Goal: Task Accomplishment & Management: Manage account settings

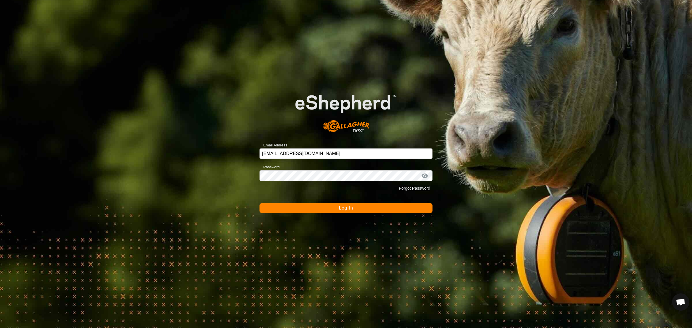
scroll to position [77, 0]
click at [344, 208] on span "Log In" at bounding box center [346, 208] width 14 height 5
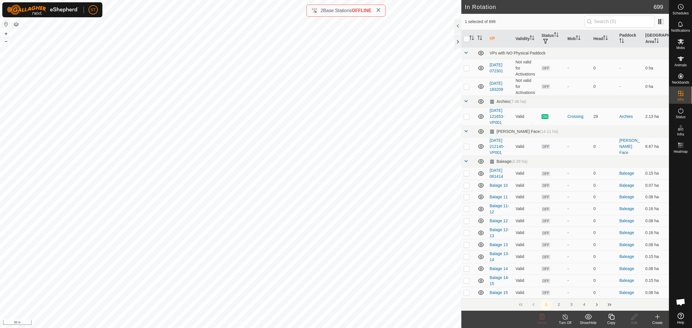
click at [612, 317] on icon at bounding box center [611, 316] width 7 height 7
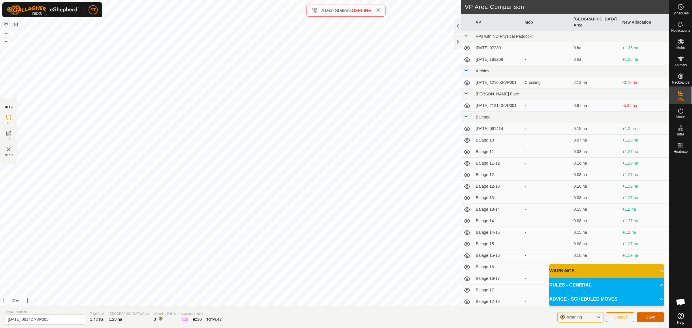
click at [652, 317] on span "Save" at bounding box center [651, 317] width 10 height 5
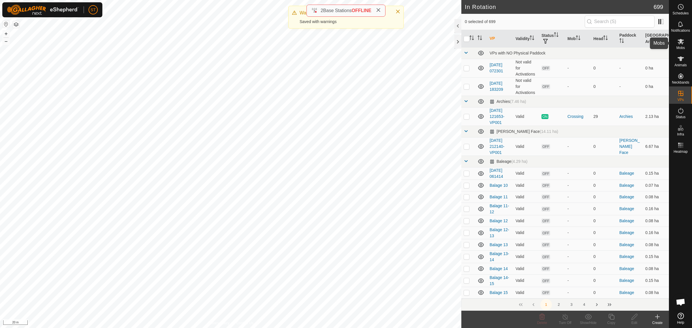
click at [683, 44] on icon at bounding box center [680, 41] width 7 height 7
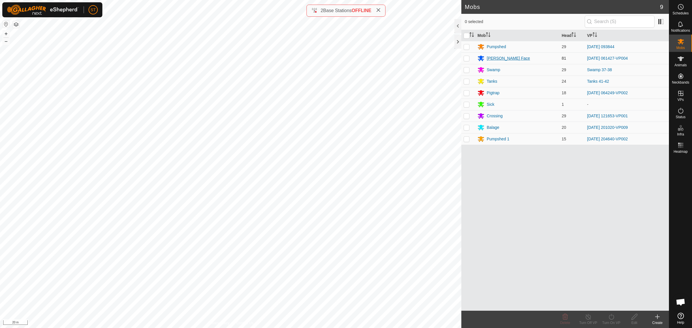
click at [493, 58] on div "[PERSON_NAME] Face" at bounding box center [508, 58] width 43 height 6
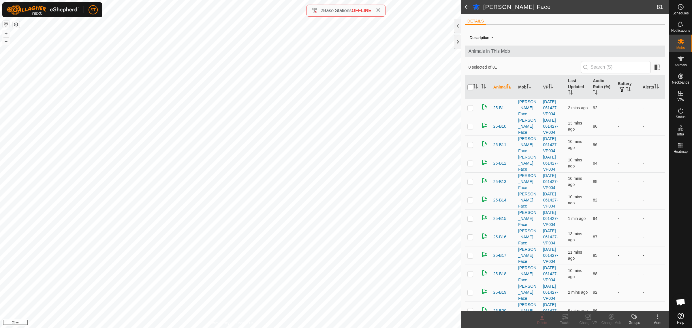
click at [470, 87] on input "checkbox" at bounding box center [470, 87] width 6 height 6
checkbox input "true"
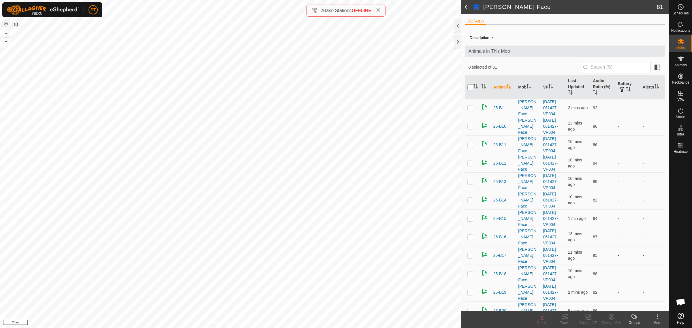
checkbox input "true"
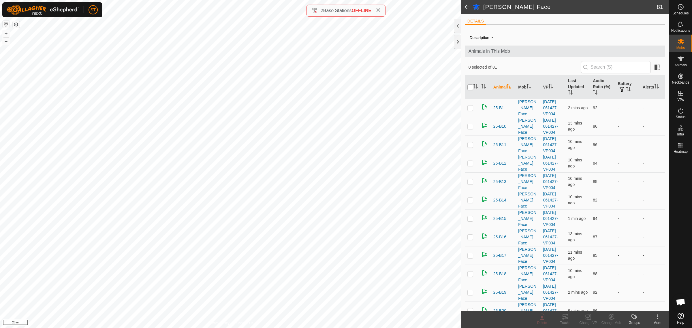
checkbox input "true"
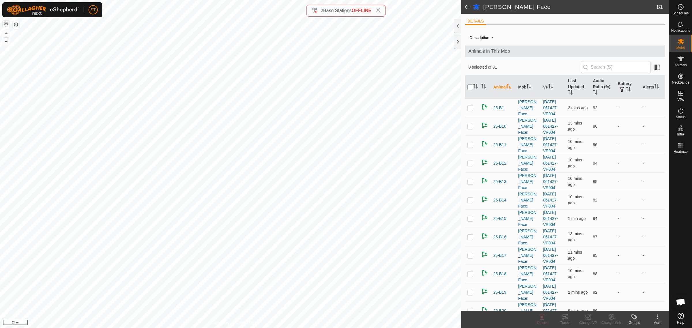
checkbox input "true"
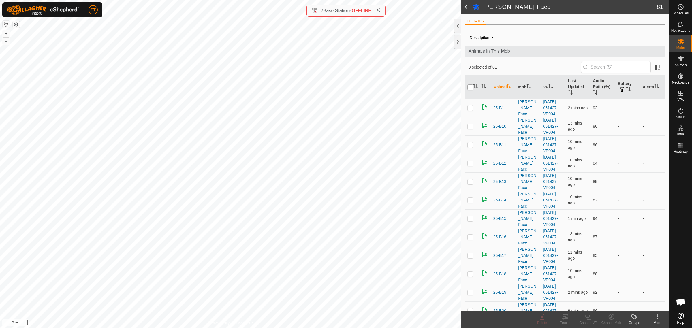
checkbox input "true"
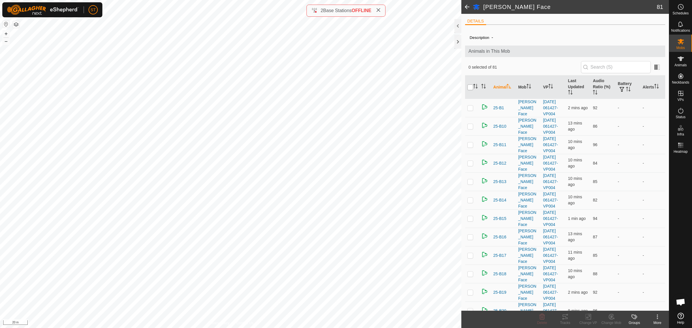
checkbox input "true"
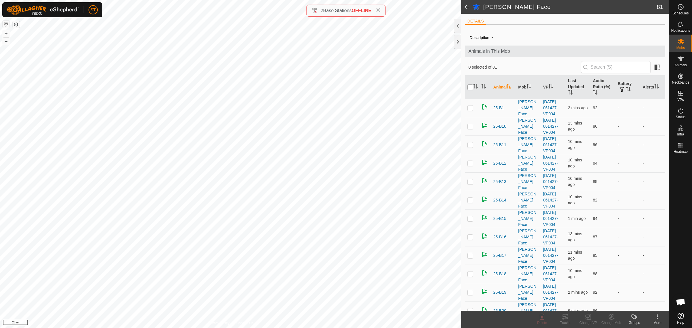
checkbox input "true"
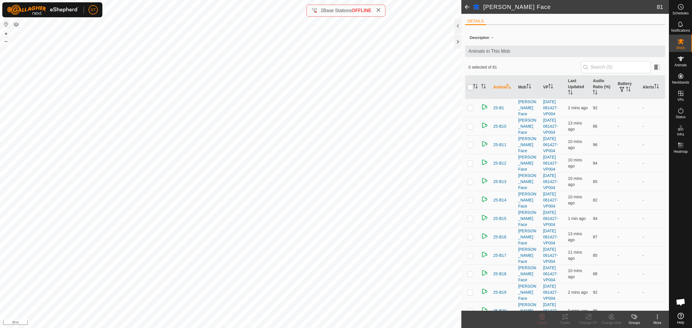
checkbox input "true"
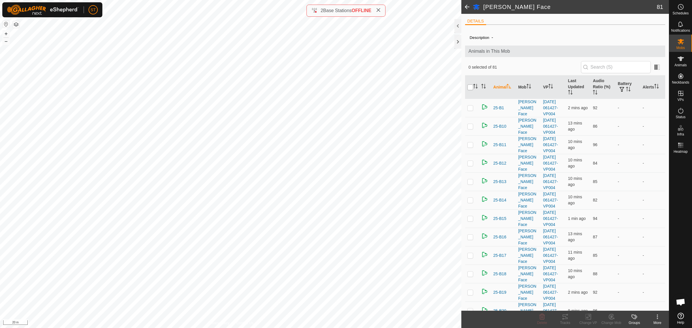
checkbox input "true"
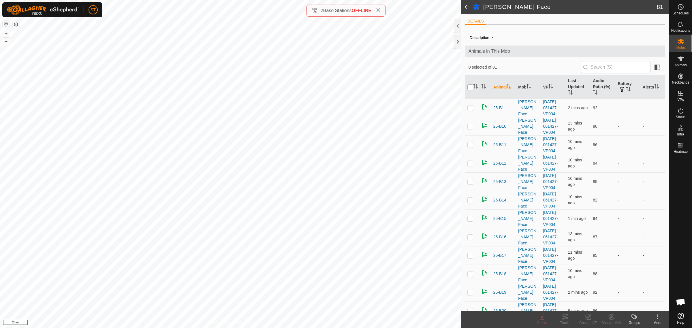
checkbox input "true"
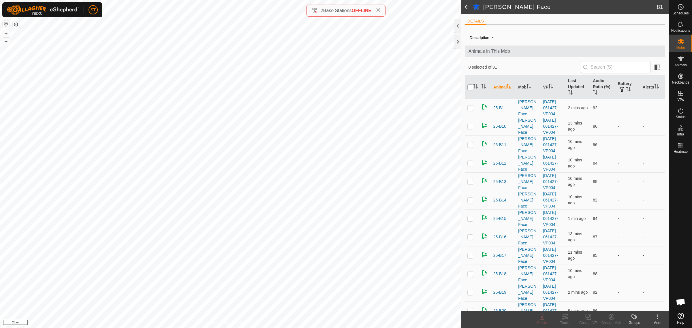
checkbox input "true"
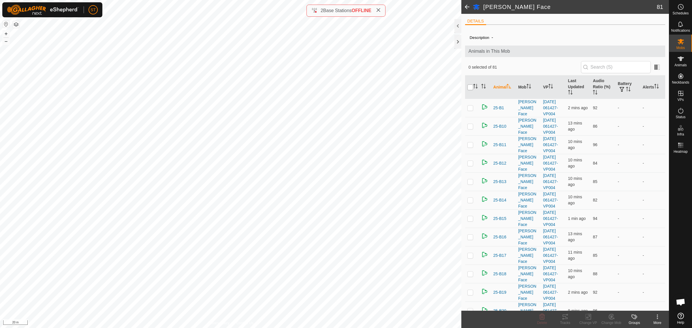
checkbox input "true"
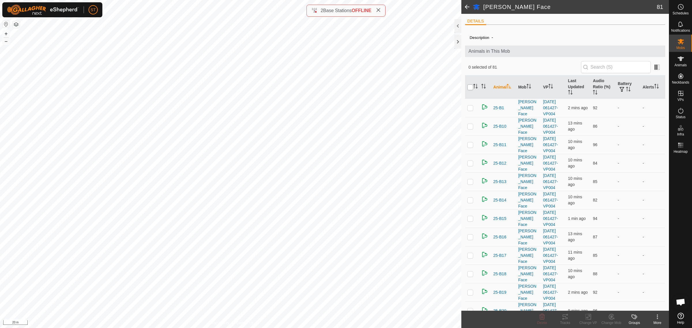
checkbox input "true"
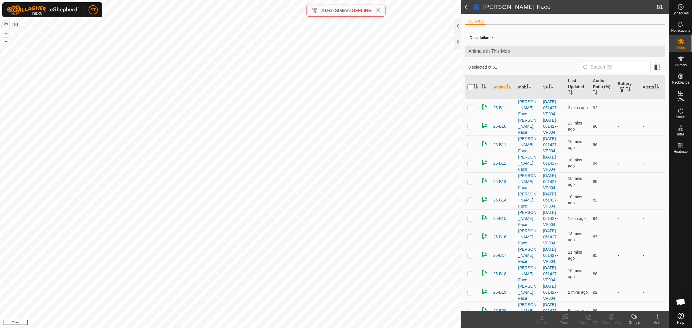
checkbox input "true"
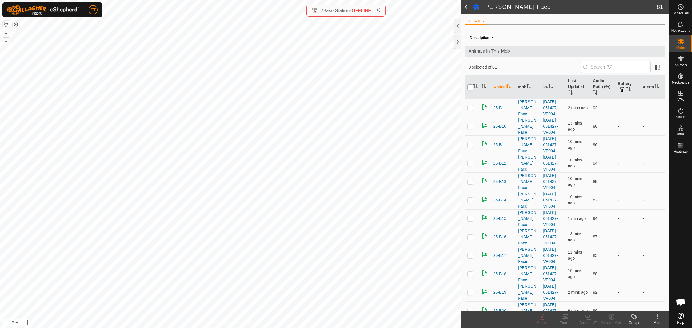
checkbox input "true"
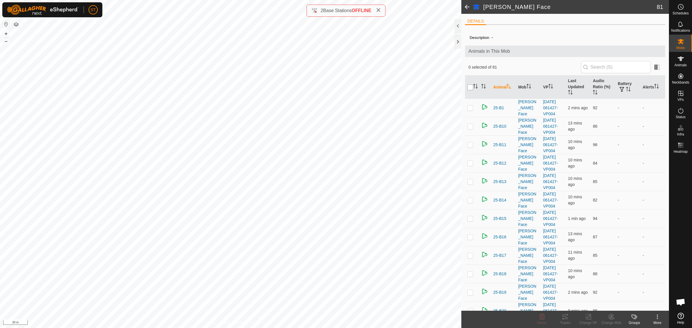
checkbox input "true"
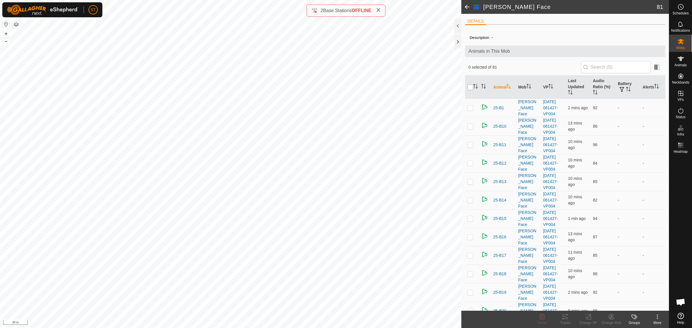
checkbox input "true"
click at [586, 318] on icon at bounding box center [588, 316] width 7 height 7
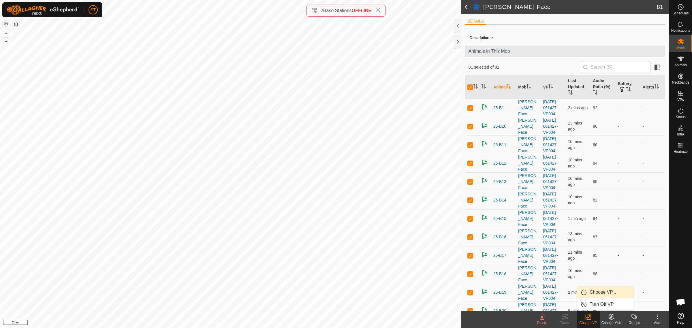
click at [598, 292] on link "Choose VP..." at bounding box center [605, 293] width 57 height 12
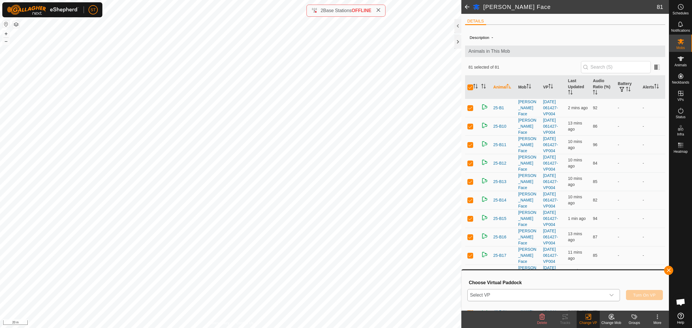
click at [613, 296] on icon "dropdown trigger" at bounding box center [611, 295] width 5 height 5
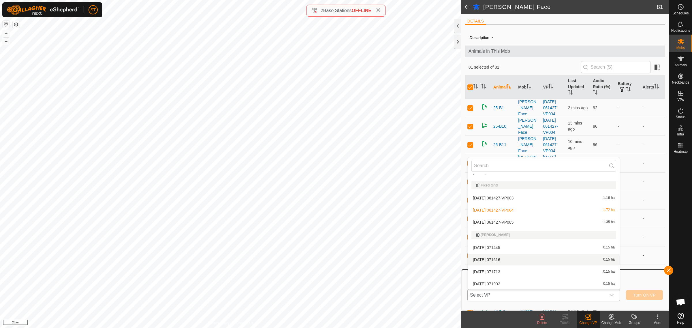
scroll to position [2848, 0]
click at [518, 228] on li "[DATE] 061427-VP005 1.35 ha" at bounding box center [544, 230] width 152 height 12
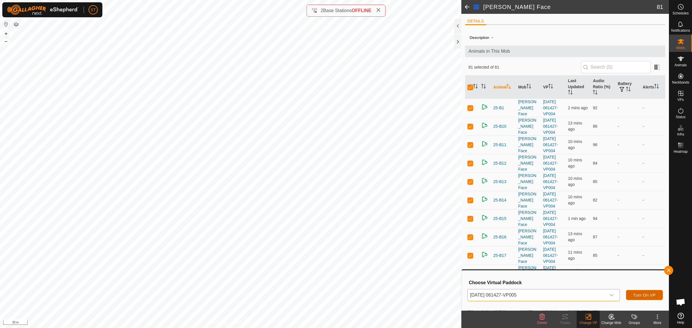
click at [637, 296] on span "Turn On VP" at bounding box center [644, 295] width 22 height 5
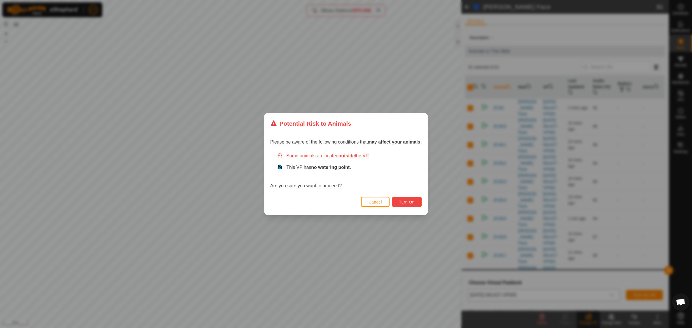
click at [402, 199] on button "Turn On" at bounding box center [407, 202] width 30 height 10
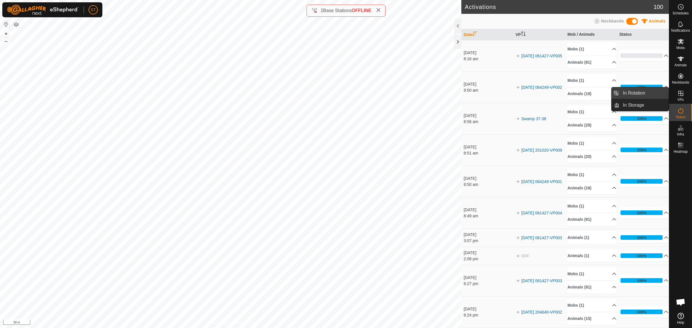
click at [633, 94] on link "In Rotation" at bounding box center [643, 93] width 49 height 12
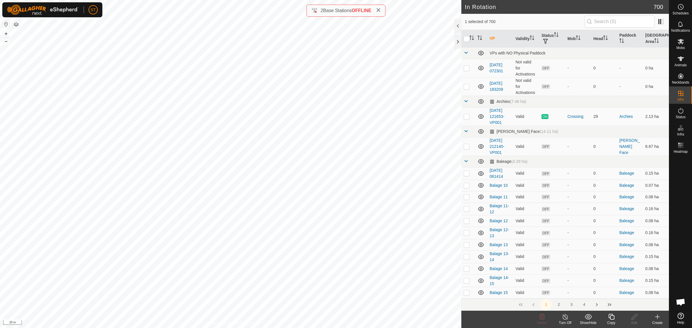
click at [656, 320] on div "Create" at bounding box center [657, 322] width 23 height 5
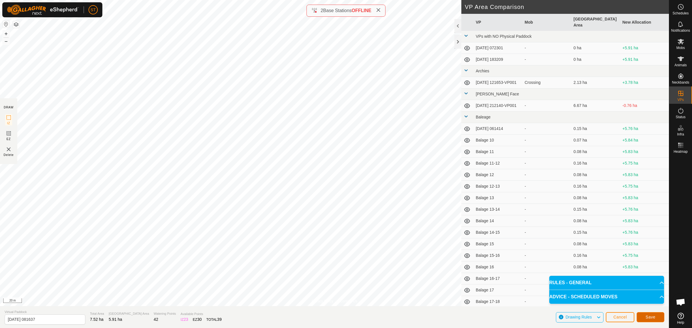
click at [652, 320] on button "Save" at bounding box center [651, 317] width 28 height 10
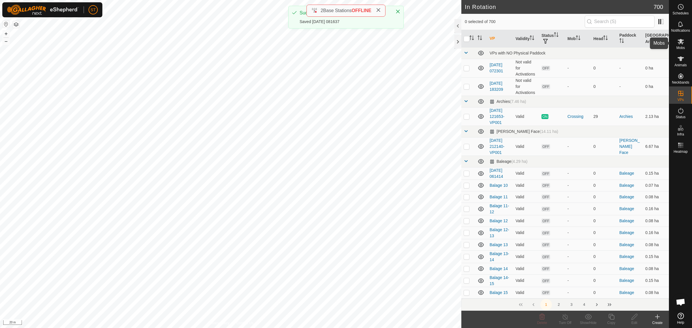
click at [679, 44] on icon at bounding box center [681, 41] width 6 height 5
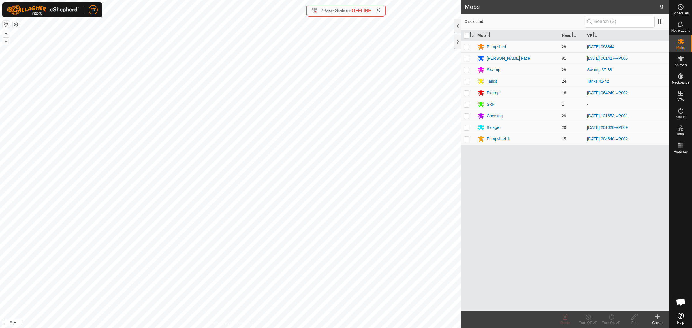
click at [492, 81] on div "Tanks" at bounding box center [492, 81] width 11 height 6
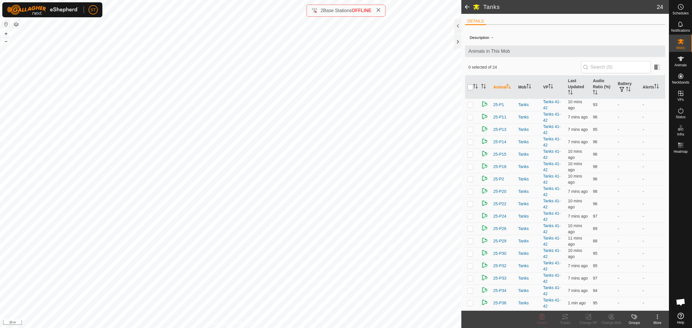
click at [470, 87] on input "checkbox" at bounding box center [470, 87] width 6 height 6
checkbox input "true"
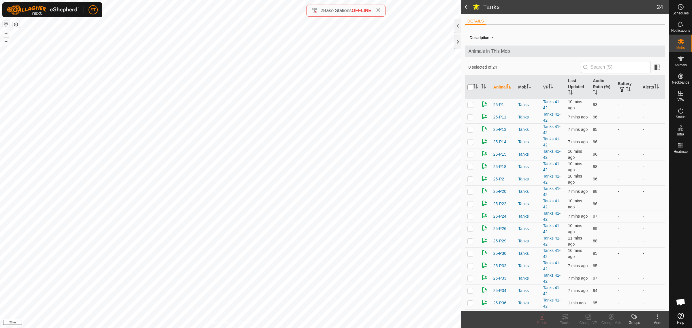
checkbox input "true"
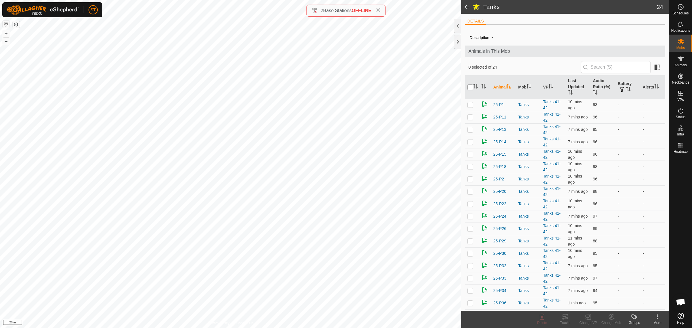
checkbox input "true"
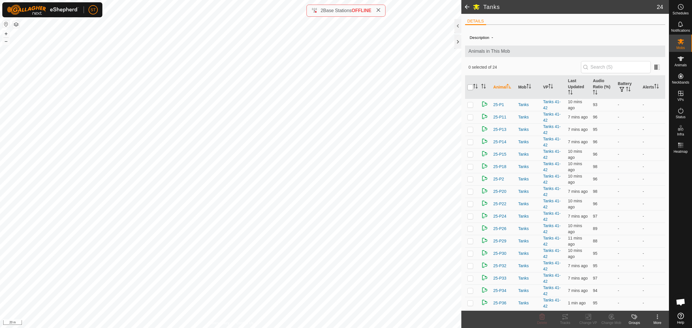
checkbox input "true"
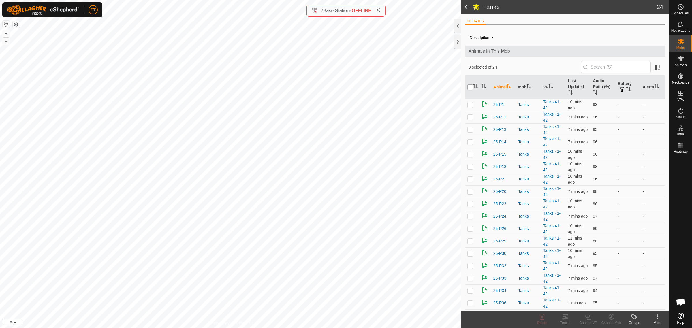
checkbox input "true"
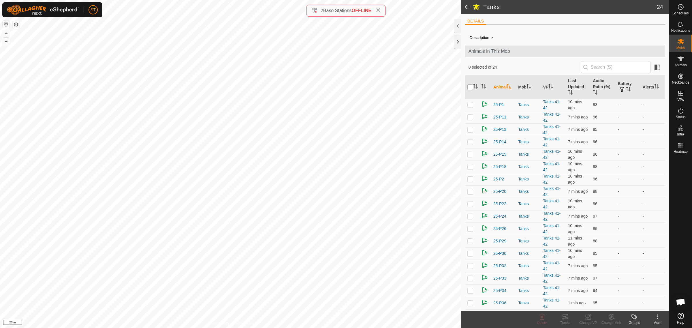
checkbox input "true"
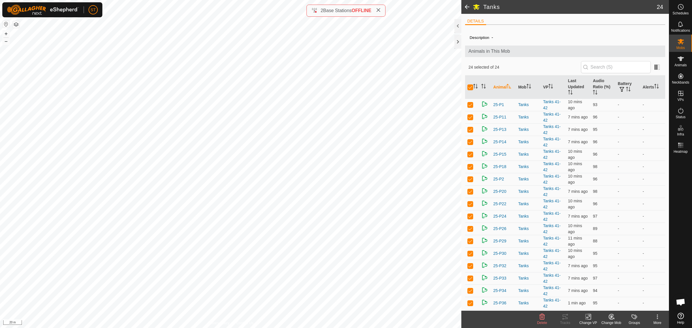
click at [587, 319] on icon at bounding box center [588, 317] width 4 height 4
click at [597, 293] on link "Choose VP..." at bounding box center [605, 293] width 57 height 12
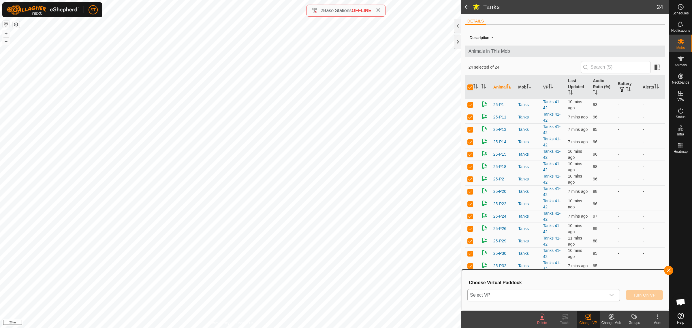
click at [613, 296] on icon "dropdown trigger" at bounding box center [611, 295] width 5 height 5
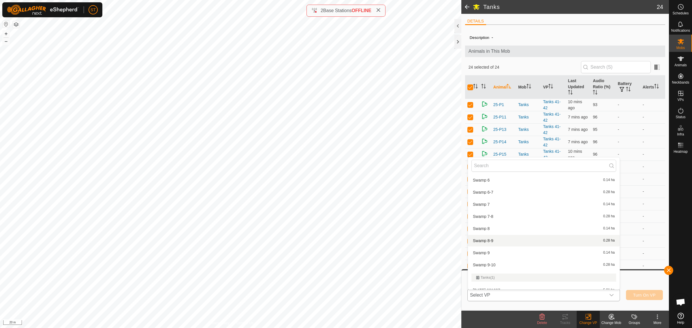
scroll to position [6589, 0]
click at [497, 249] on li "[DATE] 081637 5.91 ha" at bounding box center [544, 255] width 152 height 12
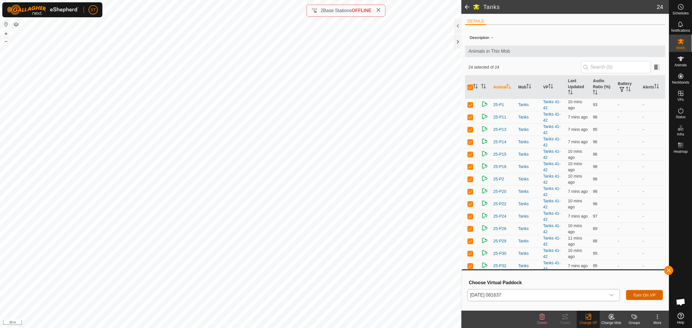
click at [649, 293] on span "Turn On VP" at bounding box center [644, 295] width 22 height 5
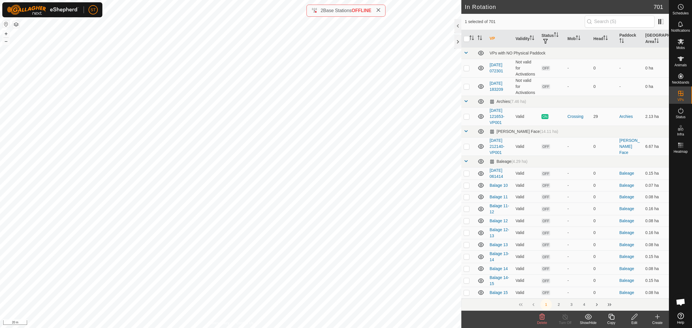
click at [541, 318] on icon at bounding box center [542, 317] width 5 height 6
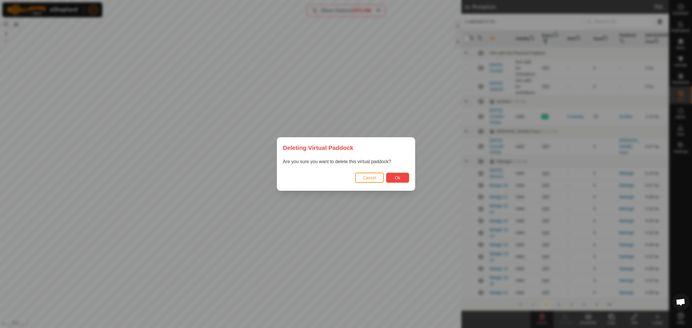
click at [404, 179] on button "Ok" at bounding box center [397, 178] width 23 height 10
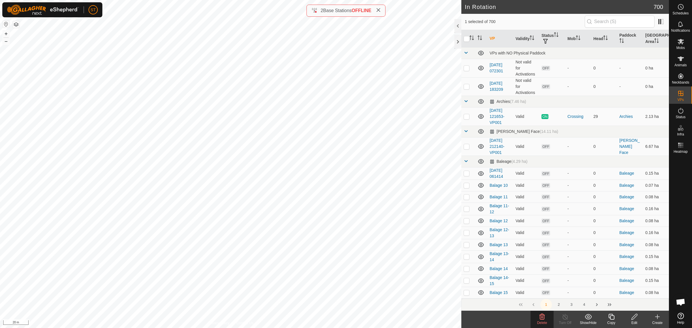
click at [539, 317] on icon at bounding box center [542, 316] width 7 height 7
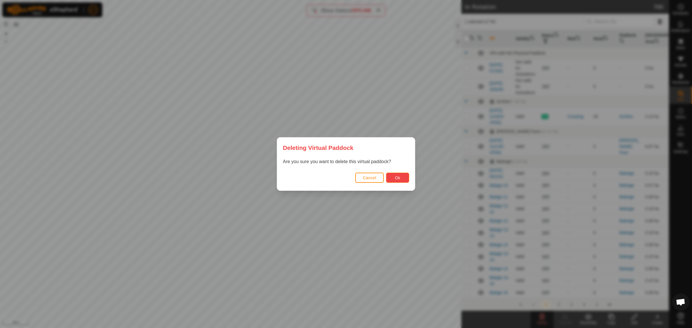
click at [391, 176] on button "Ok" at bounding box center [397, 178] width 23 height 10
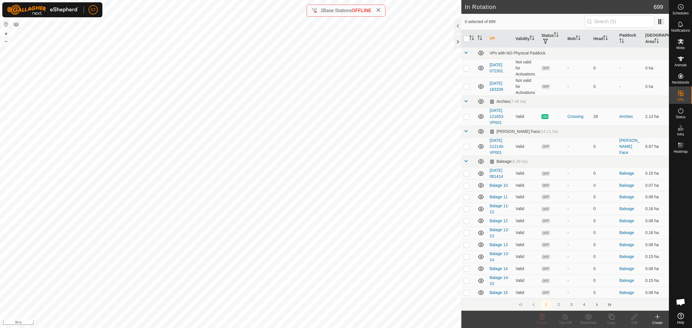
scroll to position [77, 0]
